Goal: Find contact information: Find contact information

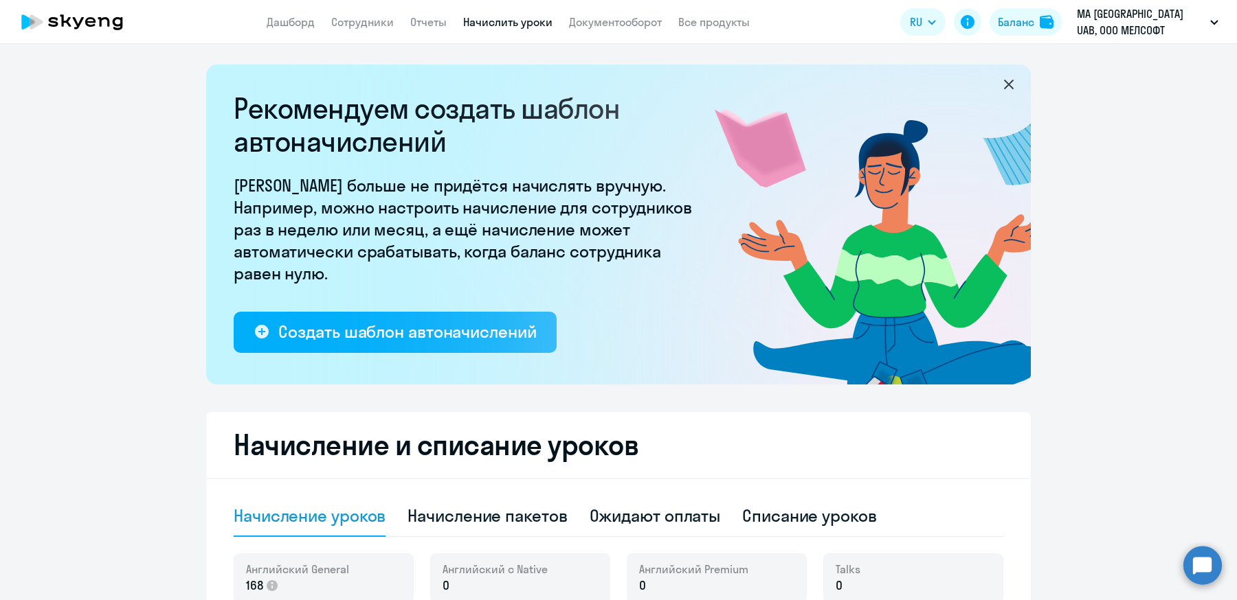
select select "10"
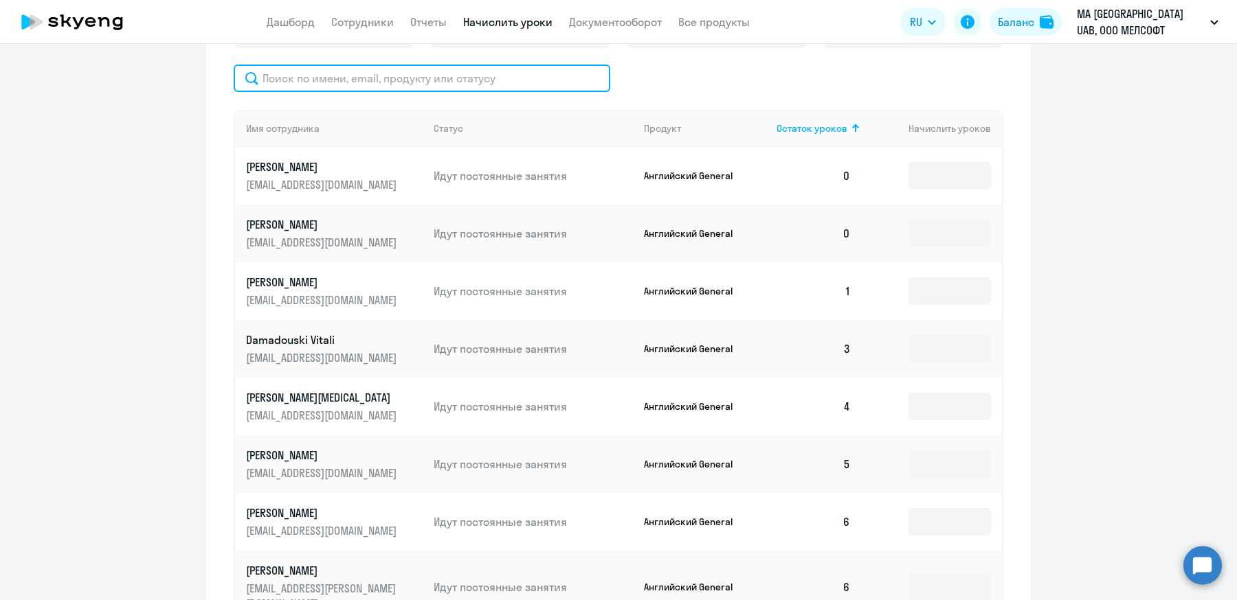
click at [326, 79] on input "text" at bounding box center [422, 78] width 376 height 27
type input "м"
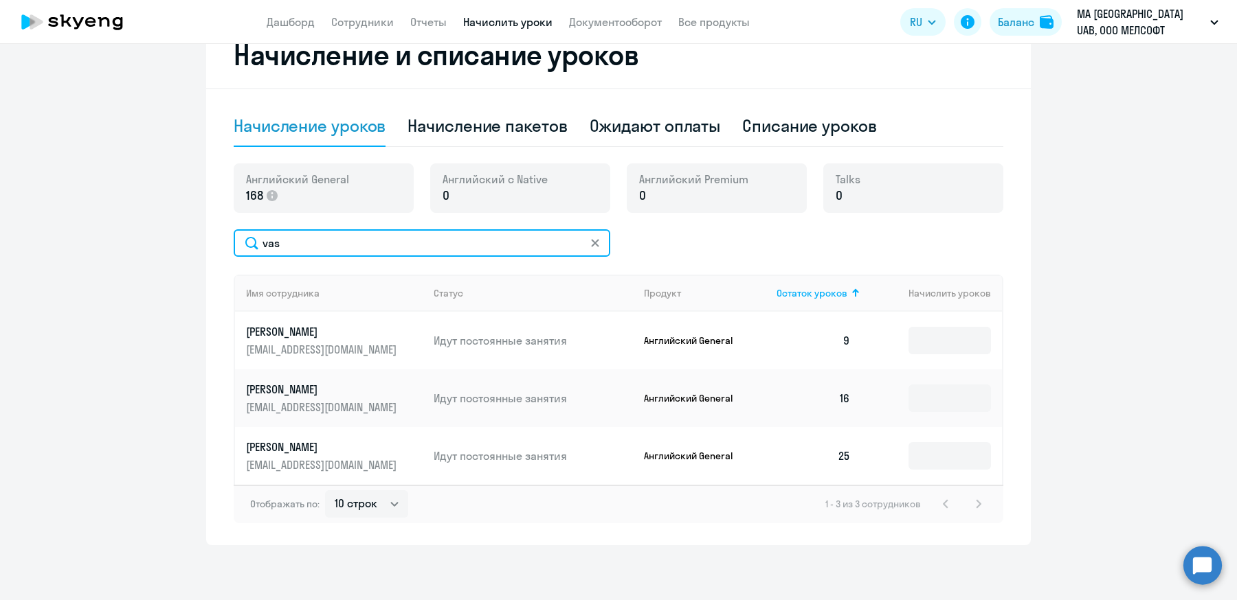
scroll to position [405, 0]
type input "vas"
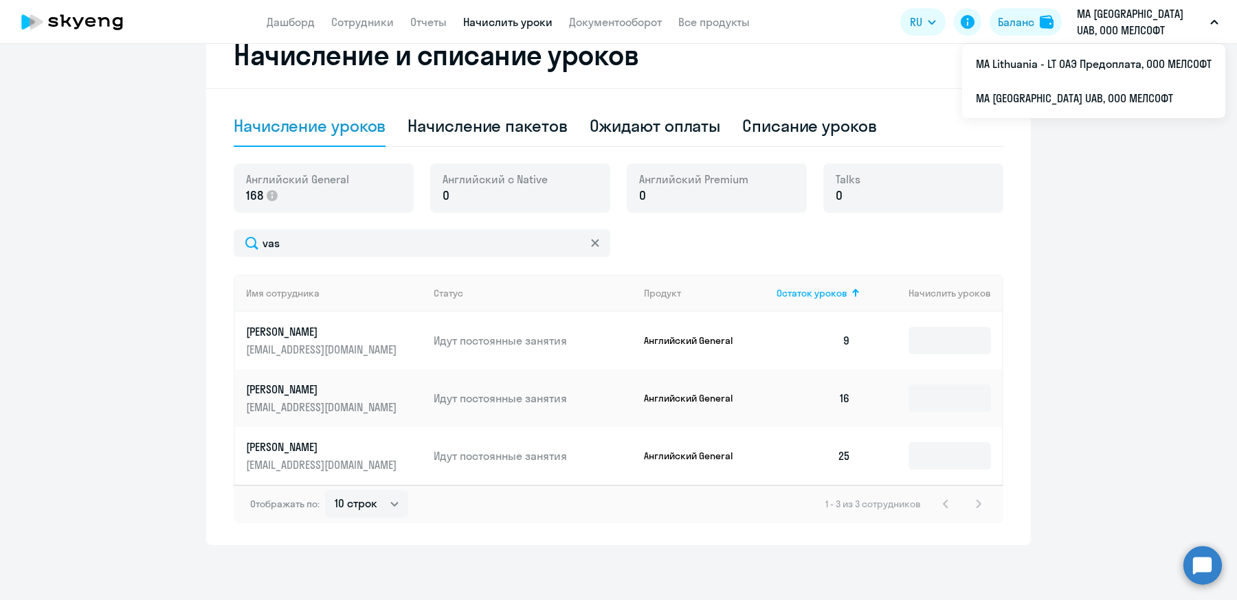
click at [497, 458] on p "Идут постоянные занятия" at bounding box center [533, 456] width 199 height 15
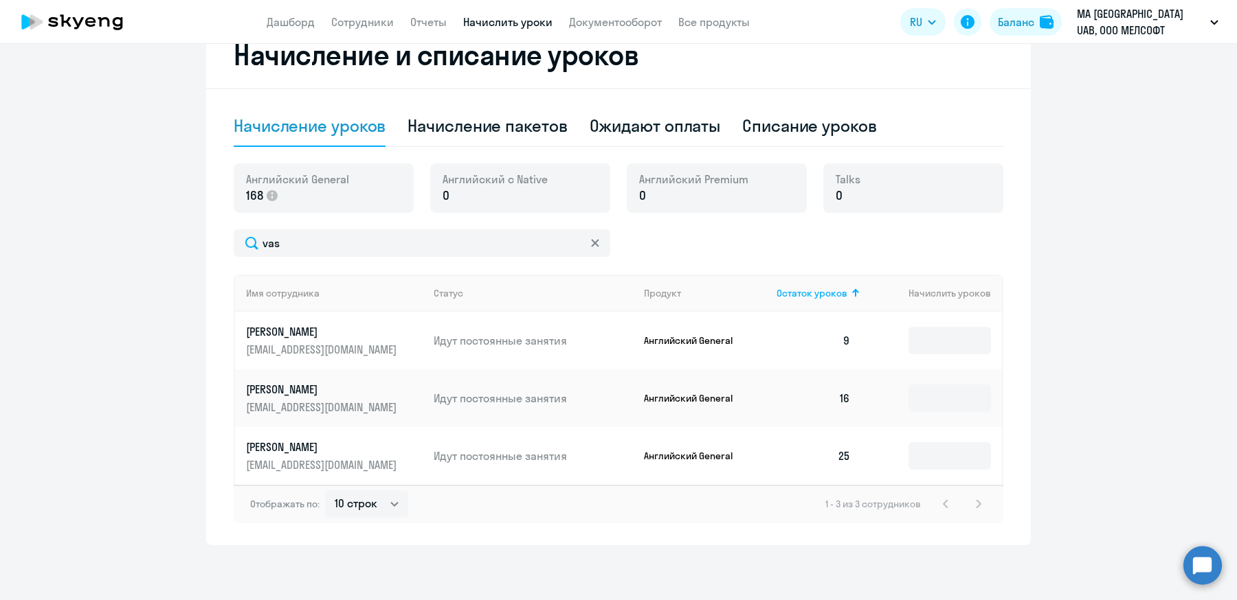
click at [331, 444] on p "[PERSON_NAME]" at bounding box center [323, 447] width 154 height 15
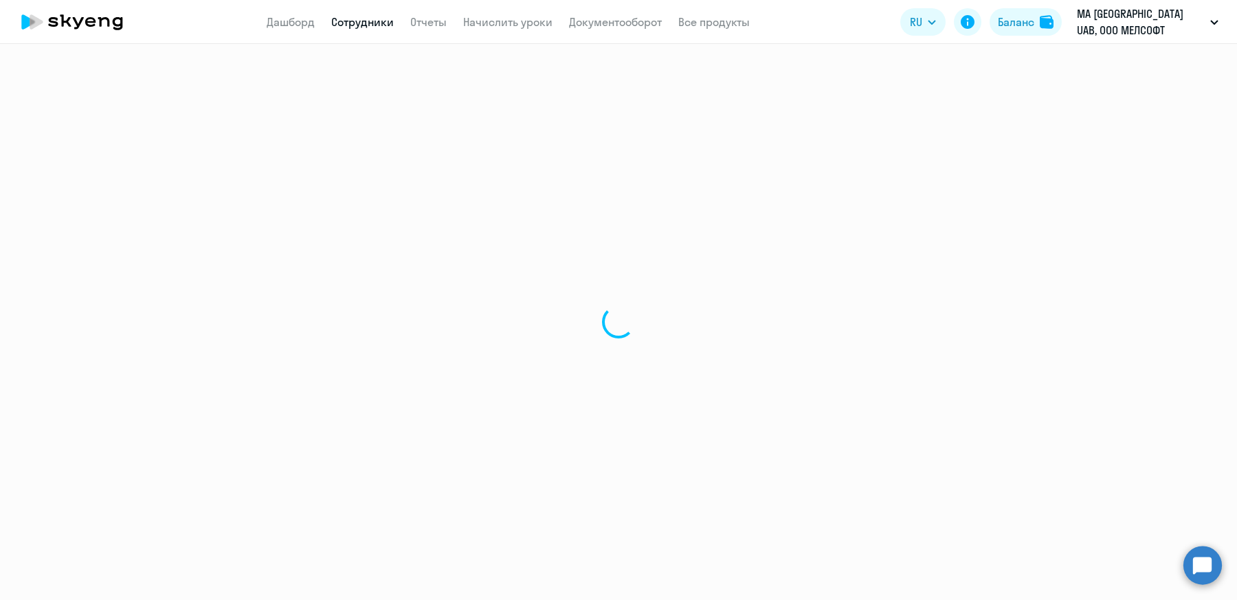
select select "english"
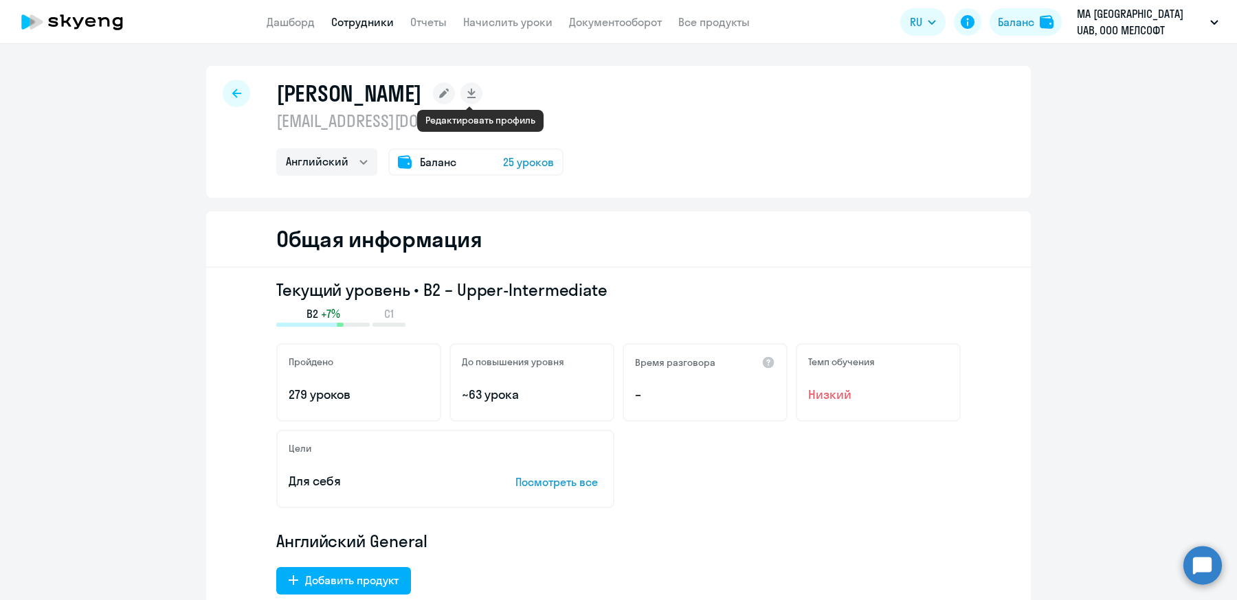
click at [455, 89] on rect at bounding box center [444, 93] width 22 height 22
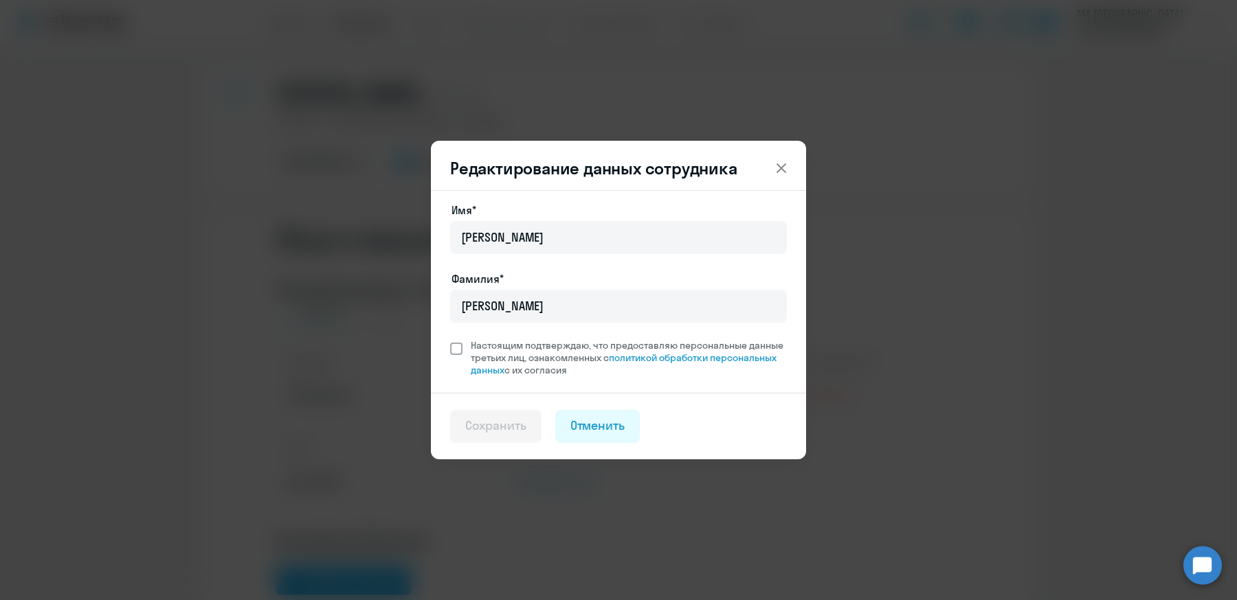
click at [453, 347] on span at bounding box center [456, 349] width 12 height 12
click at [450, 339] on input "Настоящим подтверждаю, что предоставляю персональные данные третьих лиц, ознако…" at bounding box center [449, 339] width 1 height 1
checkbox input "true"
click at [497, 436] on button "Сохранить" at bounding box center [495, 426] width 91 height 33
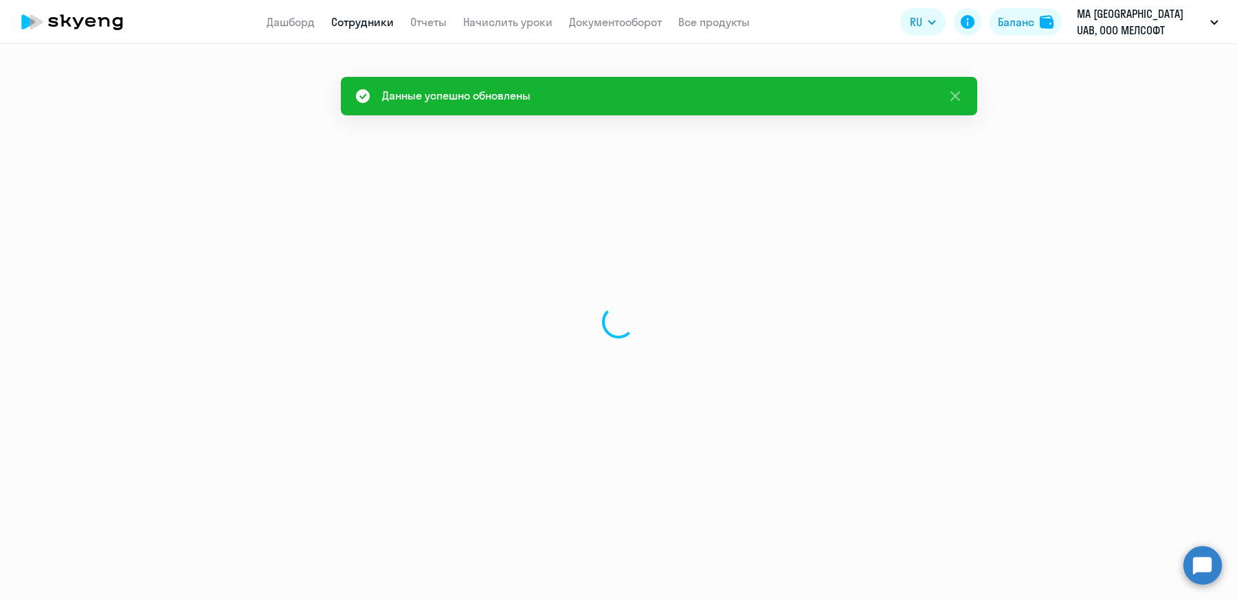
select select "english"
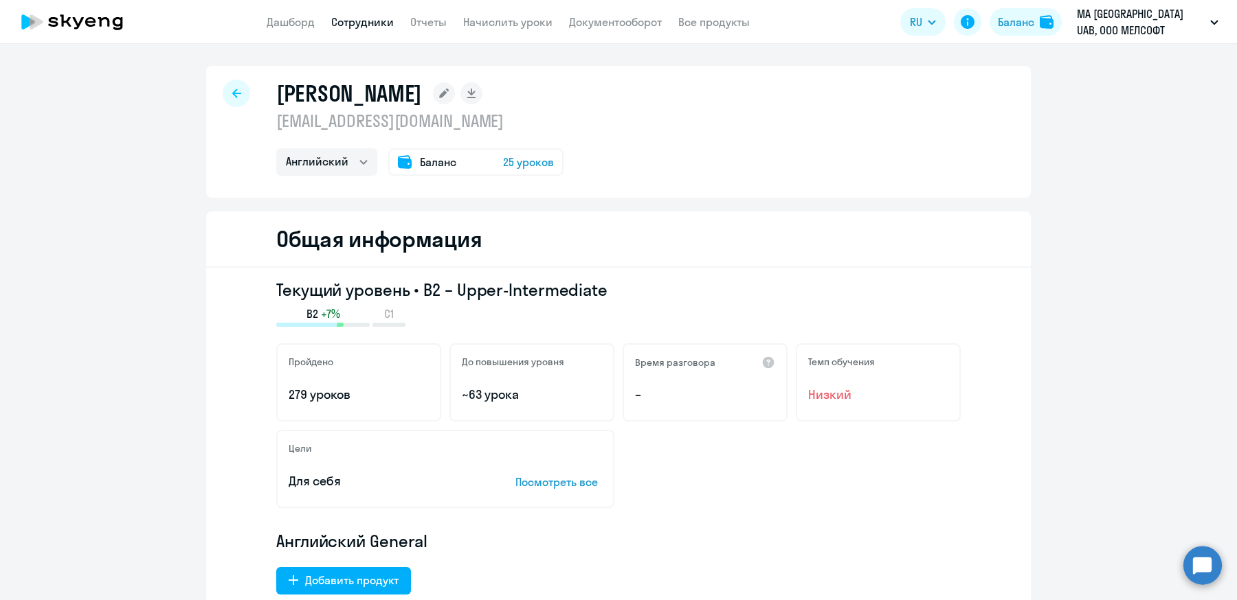
click at [475, 127] on p "[EMAIL_ADDRESS][DOMAIN_NAME]" at bounding box center [419, 121] width 287 height 22
click at [264, 58] on div "[PERSON_NAME] [EMAIL_ADDRESS][DOMAIN_NAME] Английский Баланс 25 уроков Общая ин…" at bounding box center [618, 322] width 1237 height 557
drag, startPoint x: 258, startPoint y: 74, endPoint x: 394, endPoint y: 403, distance: 356.1
click at [815, 191] on div "[PERSON_NAME] [EMAIL_ADDRESS][DOMAIN_NAME] Английский Баланс 25 уроков" at bounding box center [618, 132] width 824 height 132
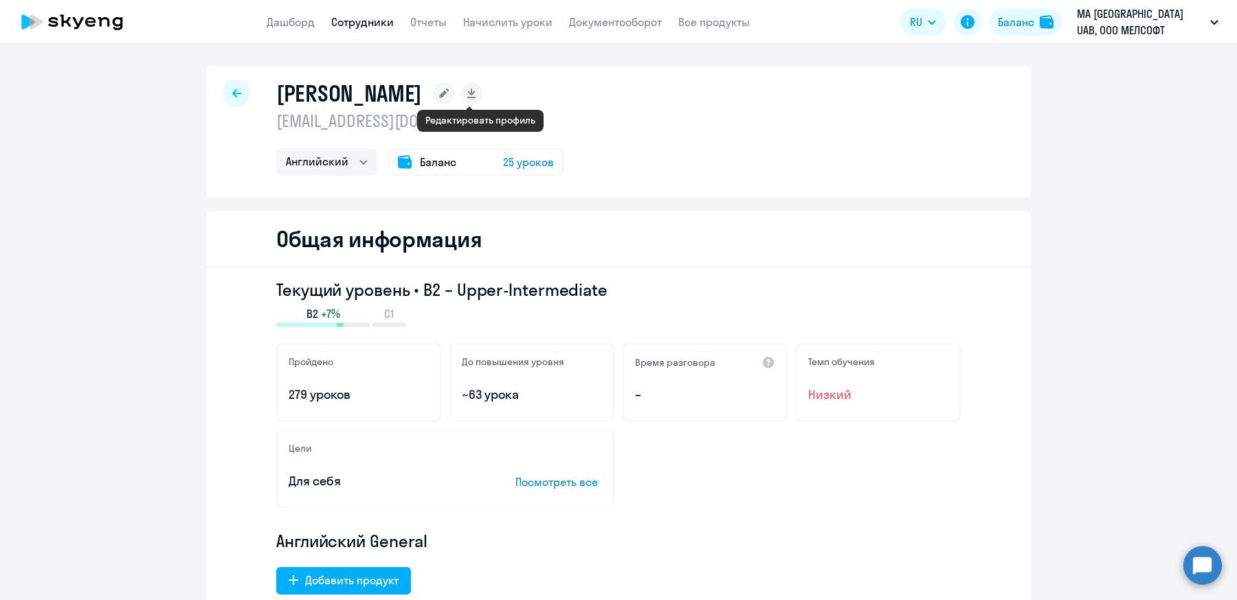
drag, startPoint x: 271, startPoint y: 91, endPoint x: 471, endPoint y: 95, distance: 200.7
click at [471, 95] on div "[PERSON_NAME] [EMAIL_ADDRESS][DOMAIN_NAME] Английский Баланс 25 уроков" at bounding box center [618, 132] width 824 height 132
copy div "[PERSON_NAME]"
drag, startPoint x: 504, startPoint y: 124, endPoint x: 267, endPoint y: 122, distance: 237.0
click at [267, 122] on div "[PERSON_NAME] [EMAIL_ADDRESS][DOMAIN_NAME] Английский Баланс 25 уроков" at bounding box center [618, 132] width 824 height 132
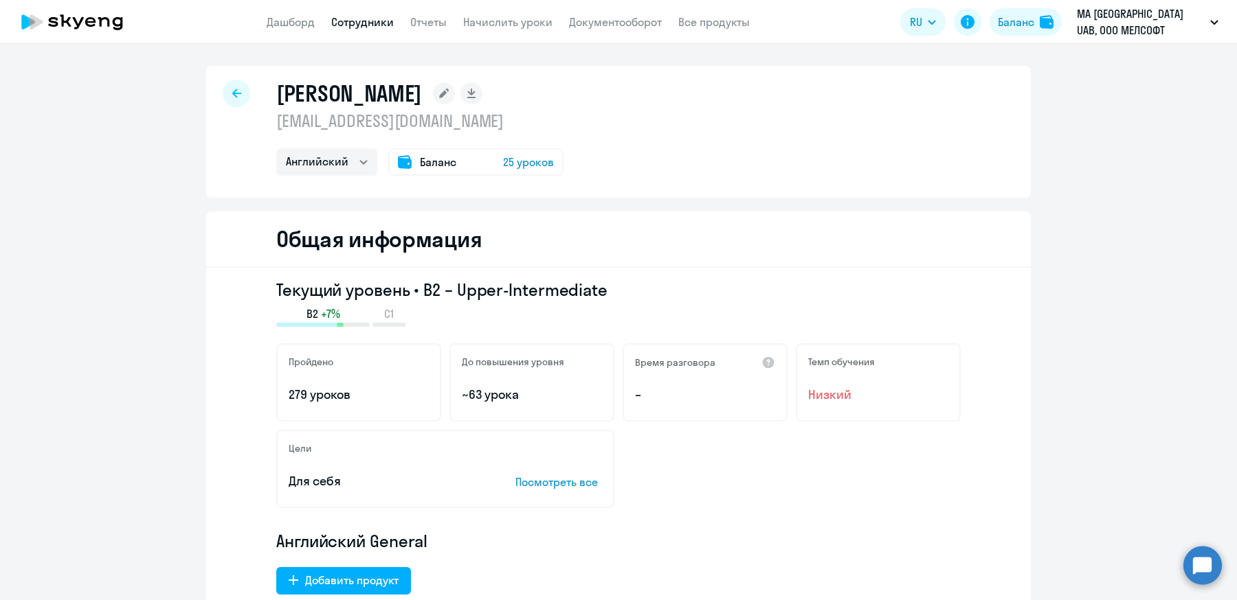
copy p "[EMAIL_ADDRESS][DOMAIN_NAME]"
